Goal: Task Accomplishment & Management: Use online tool/utility

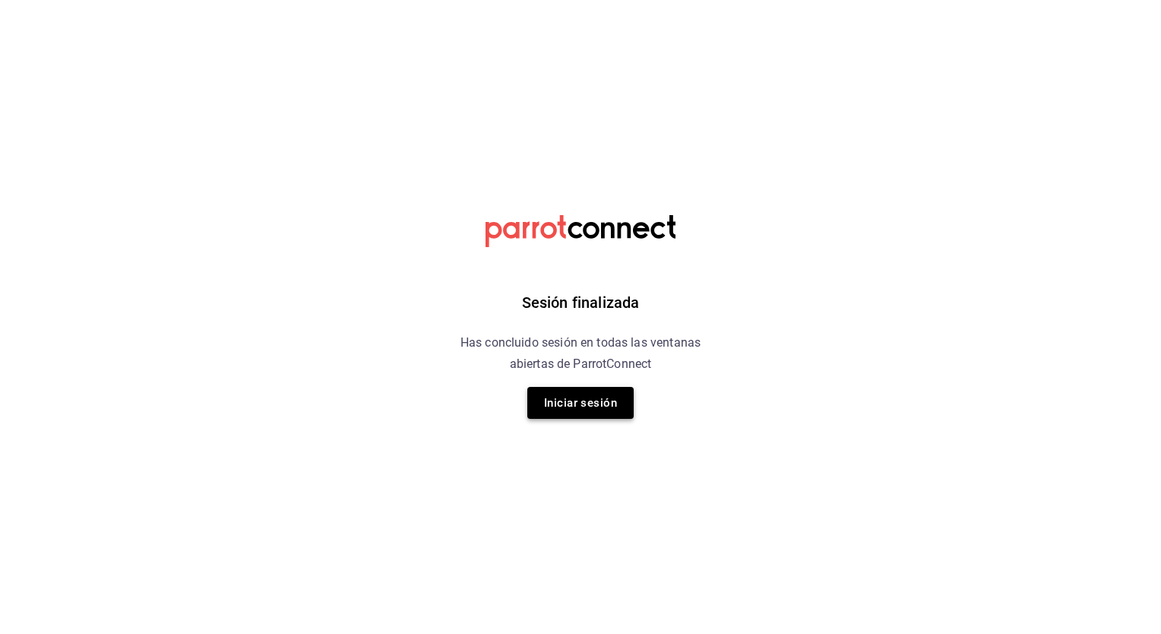
click at [599, 390] on button "Iniciar sesión" at bounding box center [580, 403] width 106 height 32
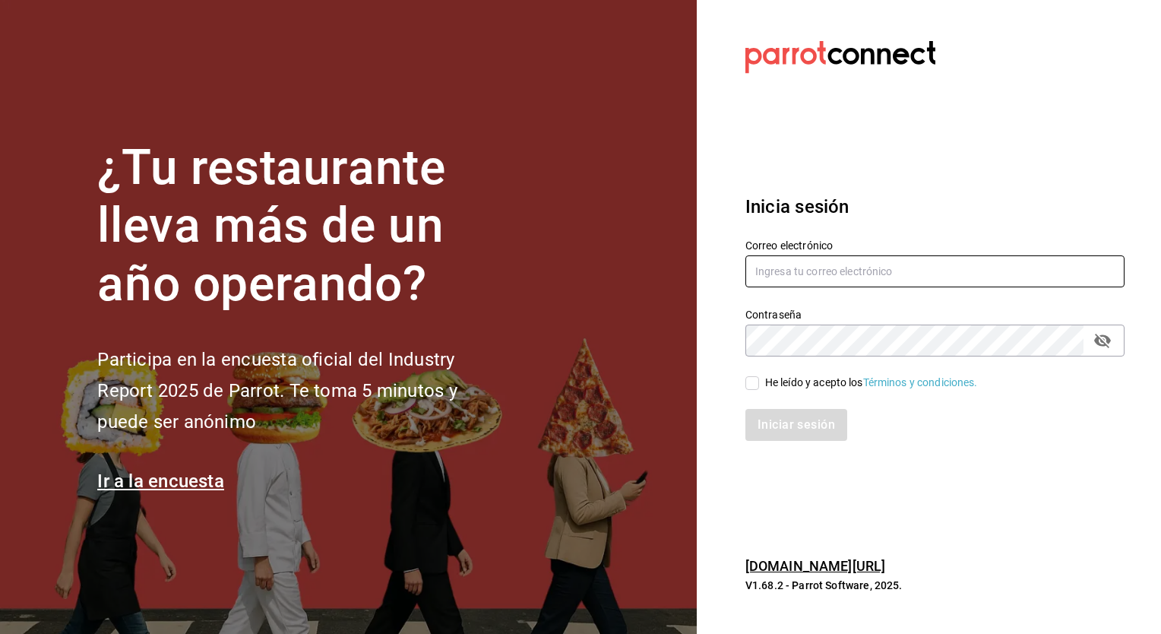
type input "[EMAIL_ADDRESS][PERSON_NAME][DOMAIN_NAME]"
click at [755, 386] on input "He leído y acepto los Términos y condiciones." at bounding box center [752, 383] width 14 height 14
checkbox input "true"
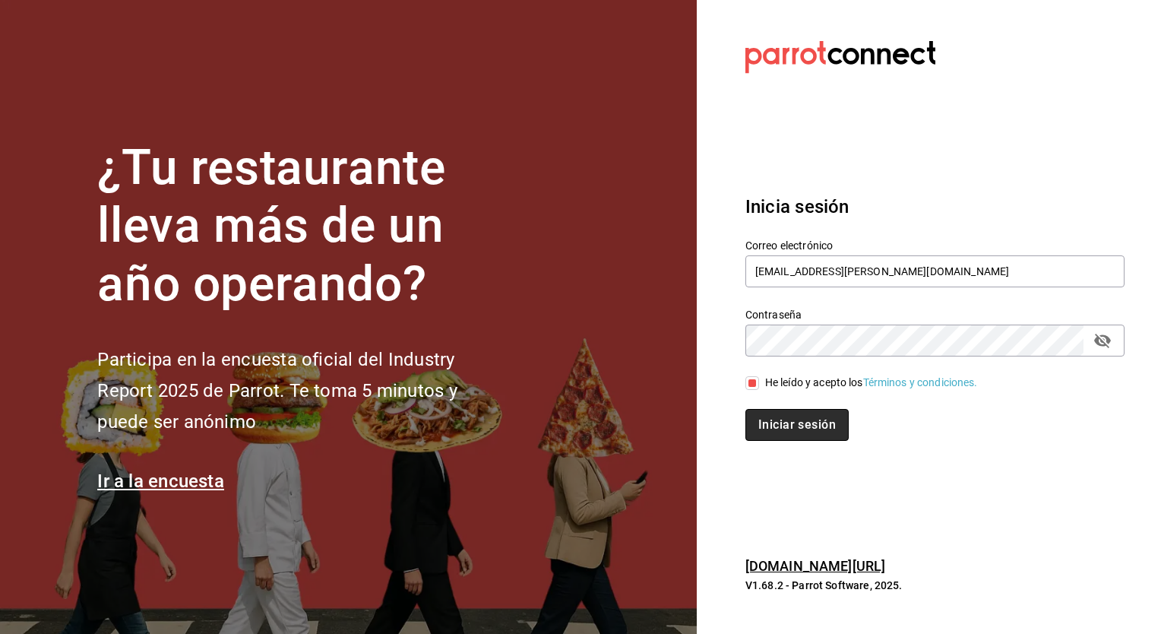
click at [792, 422] on button "Iniciar sesión" at bounding box center [796, 425] width 103 height 32
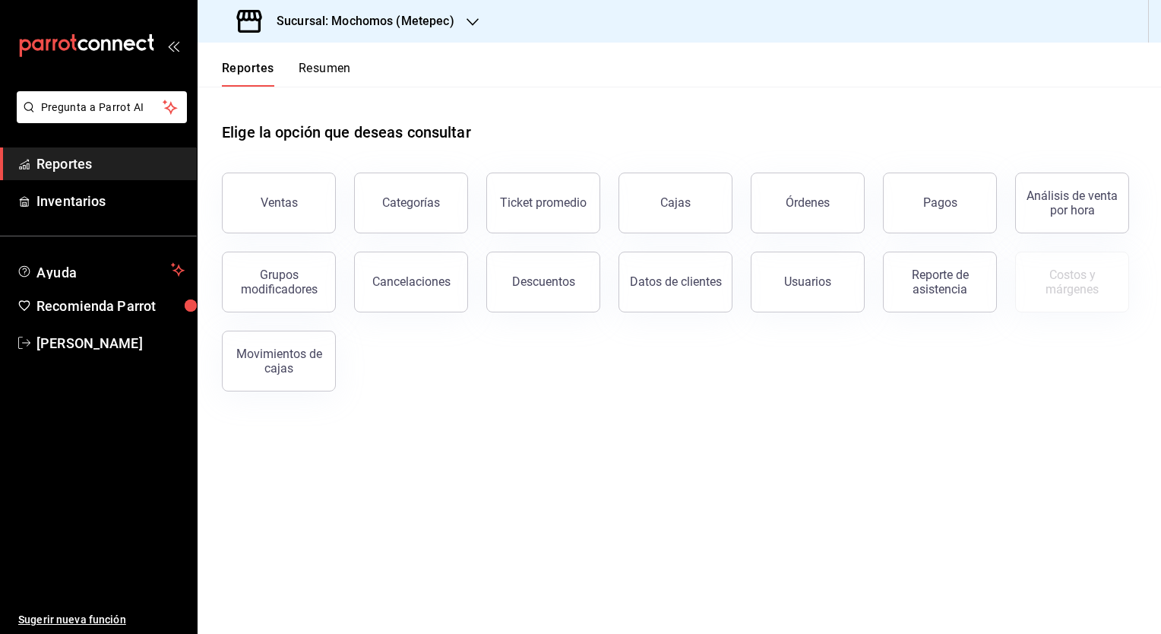
click at [467, 21] on icon "button" at bounding box center [472, 22] width 12 height 8
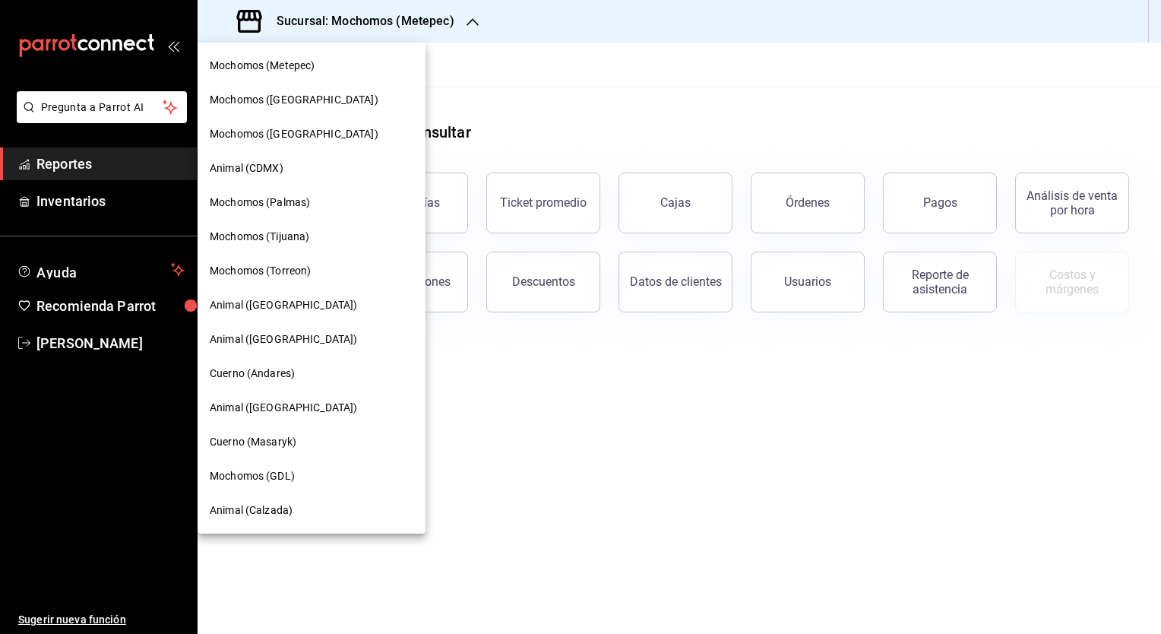
click at [254, 350] on div "Animal (Tijuana)" at bounding box center [312, 339] width 228 height 34
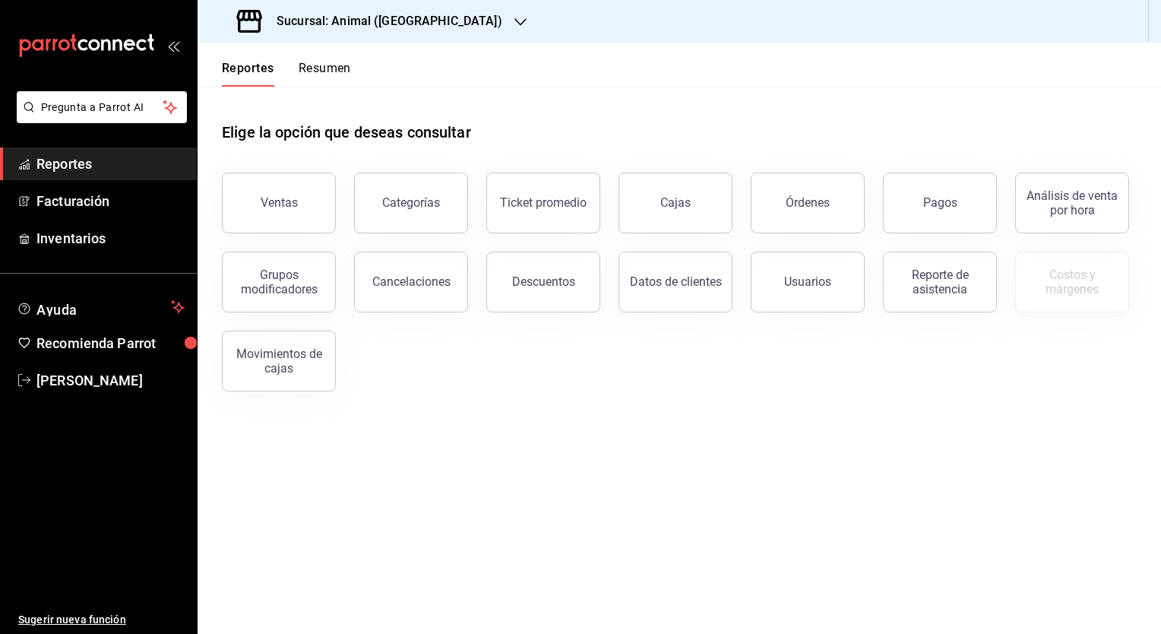
click at [514, 27] on icon "button" at bounding box center [520, 22] width 12 height 12
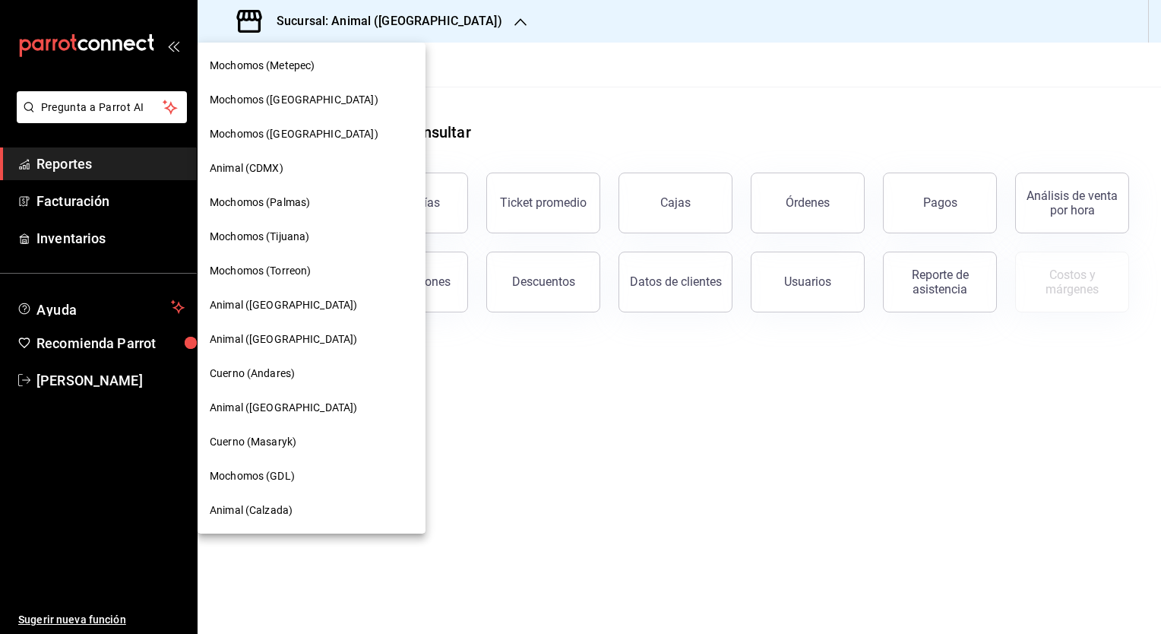
click at [286, 226] on div "Mochomos (Tijuana)" at bounding box center [312, 237] width 228 height 34
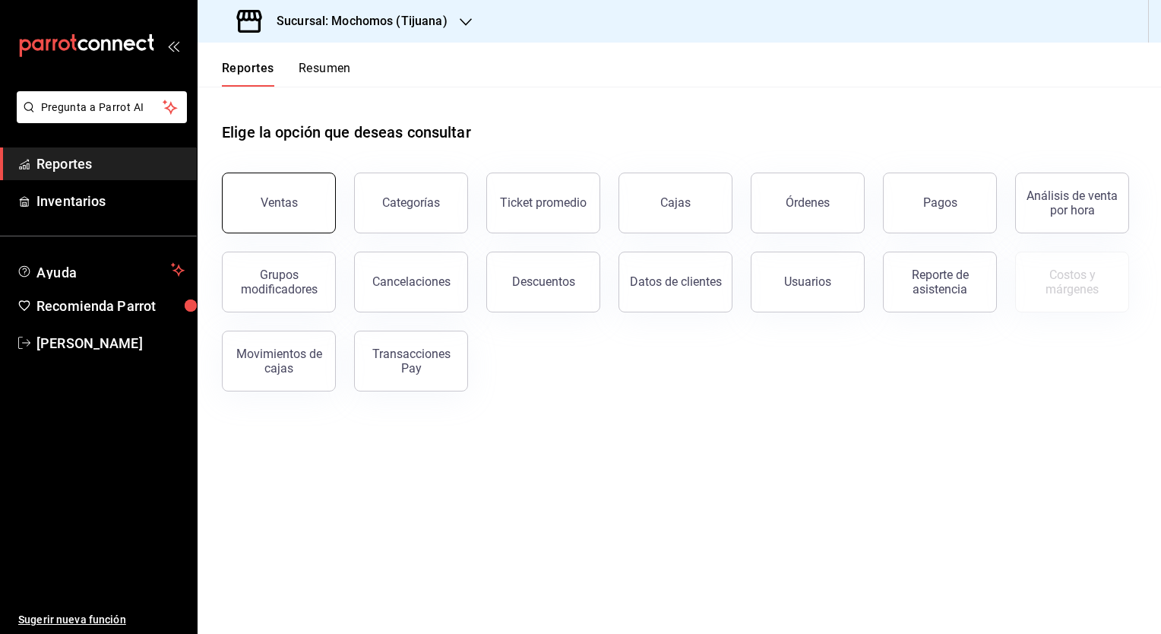
click at [279, 207] on div "Ventas" at bounding box center [279, 202] width 37 height 14
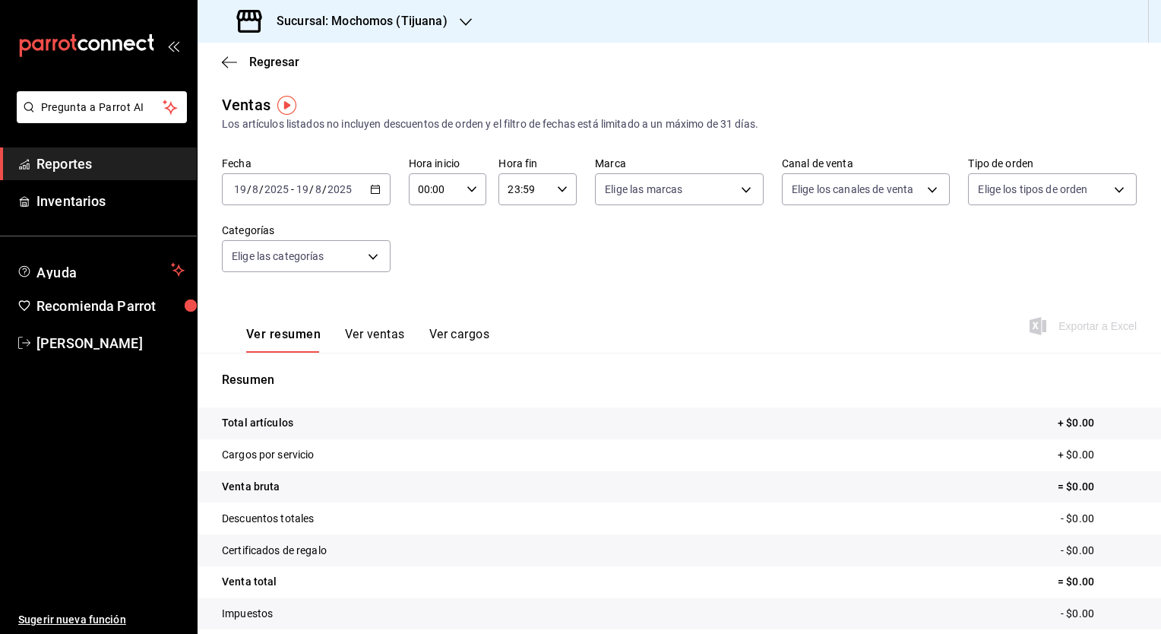
click at [365, 195] on div "2025-08-19 19 / 8 / 2025 - 2025-08-19 19 / 8 / 2025" at bounding box center [306, 189] width 169 height 32
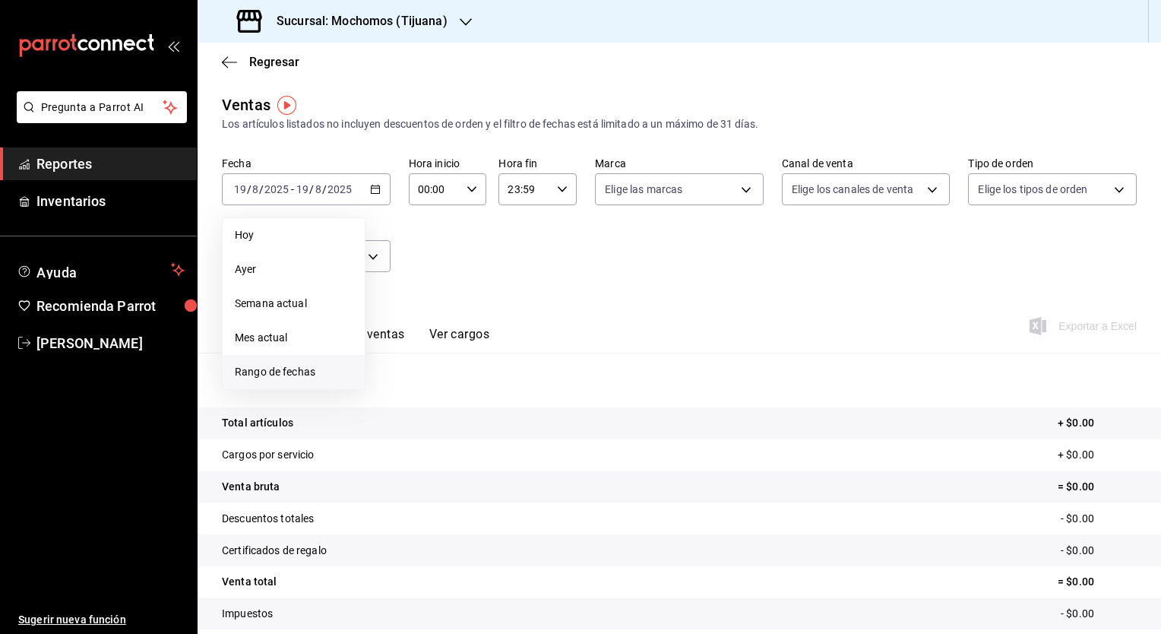
click at [304, 378] on span "Rango de fechas" at bounding box center [294, 372] width 118 height 16
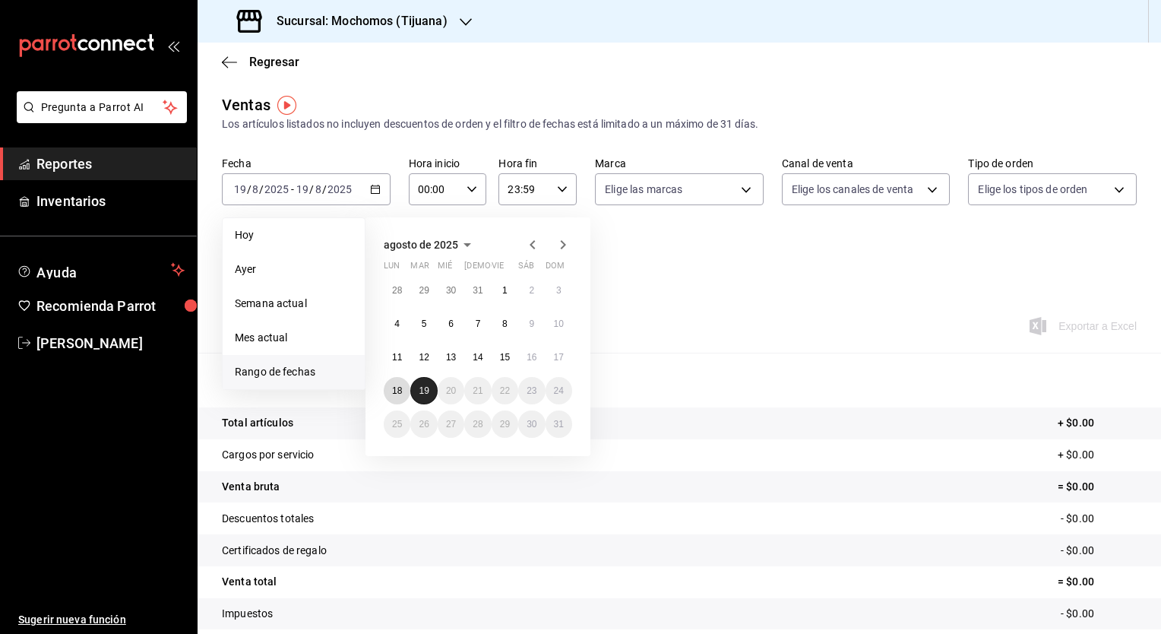
drag, startPoint x: 400, startPoint y: 387, endPoint x: 422, endPoint y: 388, distance: 22.8
click at [422, 388] on div "28 29 30 31 1 2 3 4 5 6 7 8 9 10 11 12 13 14 15 16 17 18 19 20 21 22 23 24 25 2…" at bounding box center [478, 357] width 188 height 161
click at [422, 388] on abbr "19" at bounding box center [424, 390] width 10 height 11
drag, startPoint x: 395, startPoint y: 390, endPoint x: 432, endPoint y: 397, distance: 37.7
click at [432, 397] on div "28 29 30 31 1 2 3 4 5 6 7 8 9 10 11 12 13 14 15 16 17 18 19 20 21 22 23 24 25 2…" at bounding box center [478, 357] width 188 height 161
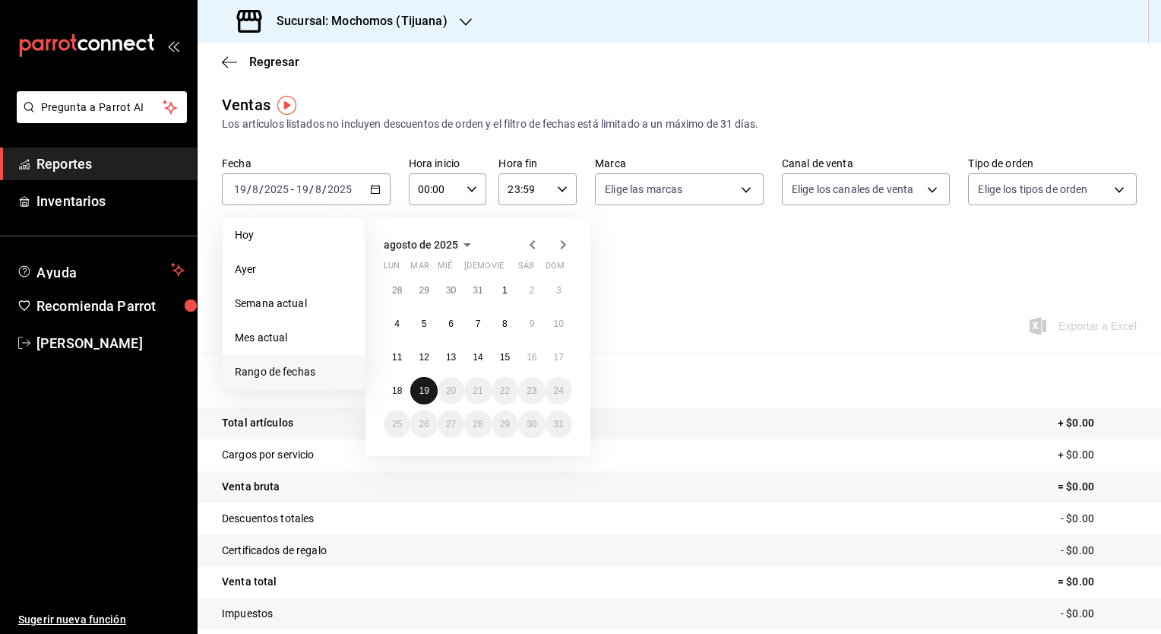
click at [432, 397] on button "19" at bounding box center [423, 390] width 27 height 27
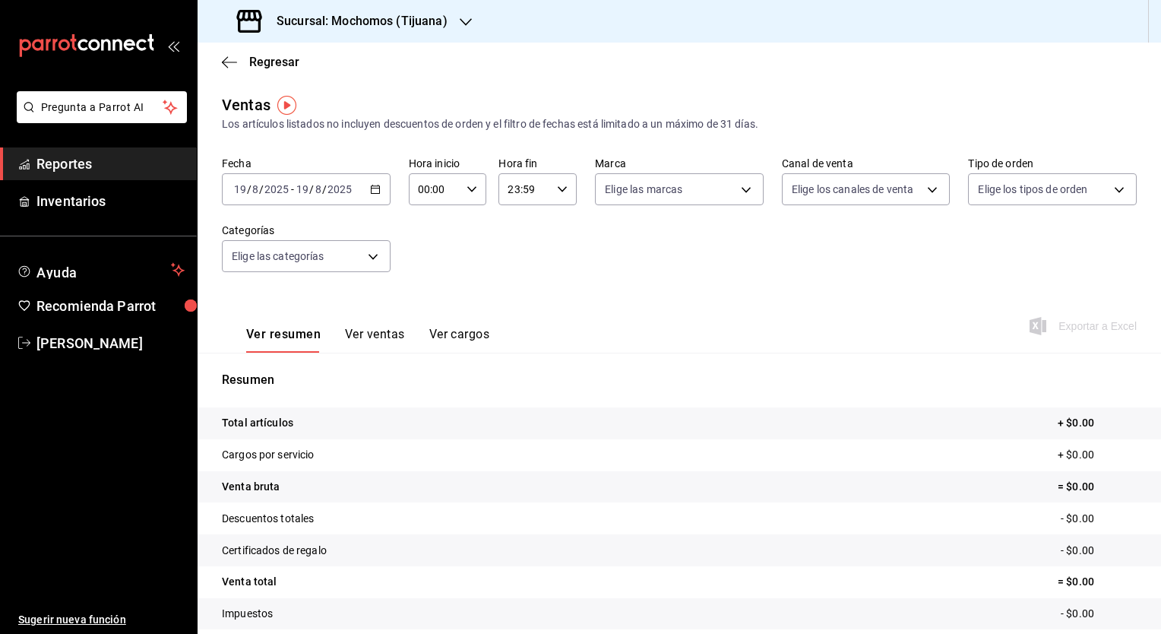
click at [378, 185] on \(Stroke\) "button" at bounding box center [378, 185] width 1 height 1
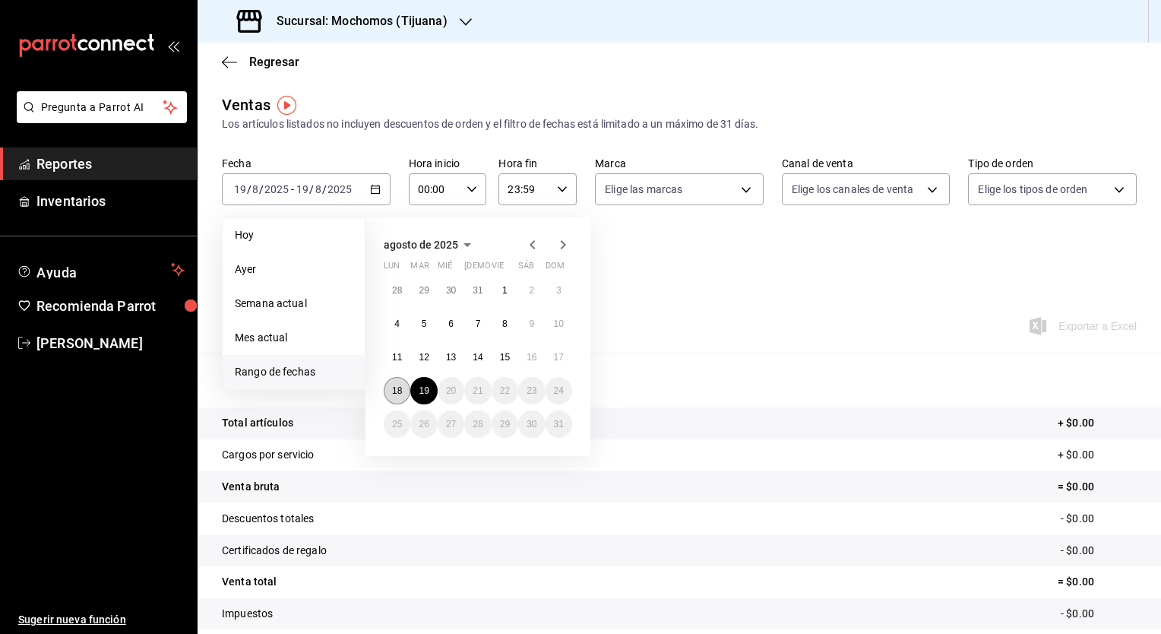
click at [394, 388] on abbr "18" at bounding box center [397, 390] width 10 height 11
click at [416, 394] on button "19" at bounding box center [423, 390] width 27 height 27
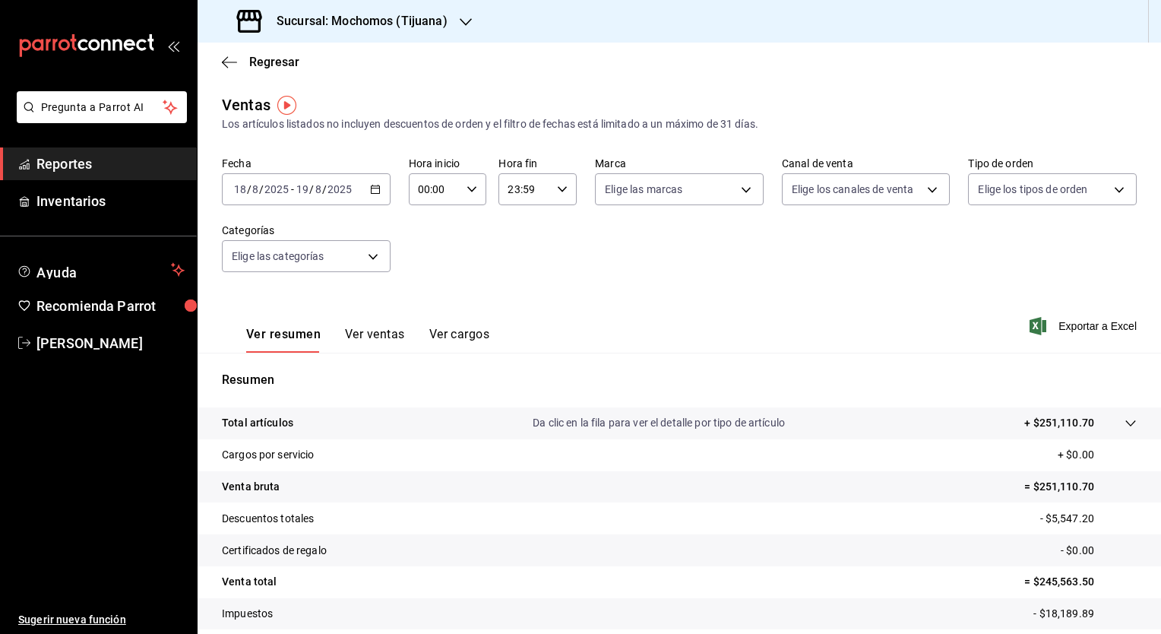
click at [1075, 340] on div "Ver resumen Ver ventas Ver cargos Exportar a Excel" at bounding box center [679, 321] width 963 height 62
click at [1060, 324] on span "Exportar a Excel" at bounding box center [1084, 326] width 104 height 18
